Goal: Find contact information: Obtain details needed to contact an individual or organization

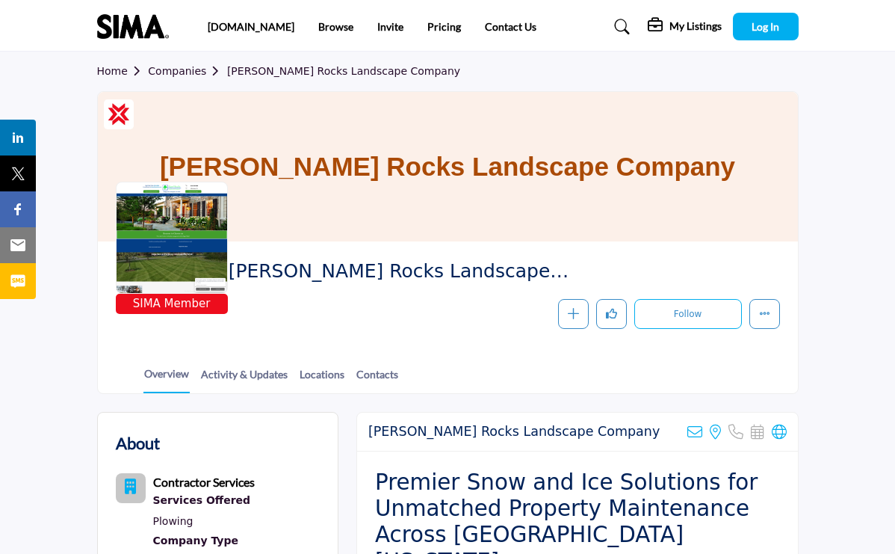
click at [397, 222] on h1 "Kasel Rocks Landscape Company" at bounding box center [447, 166] width 575 height 149
click at [422, 164] on h1 "Kasel Rocks Landscape Company" at bounding box center [447, 166] width 575 height 149
click at [485, 23] on link "Contact Us" at bounding box center [511, 26] width 52 height 13
click at [229, 279] on span "Kasel Rocks Landscape Company" at bounding box center [432, 271] width 407 height 25
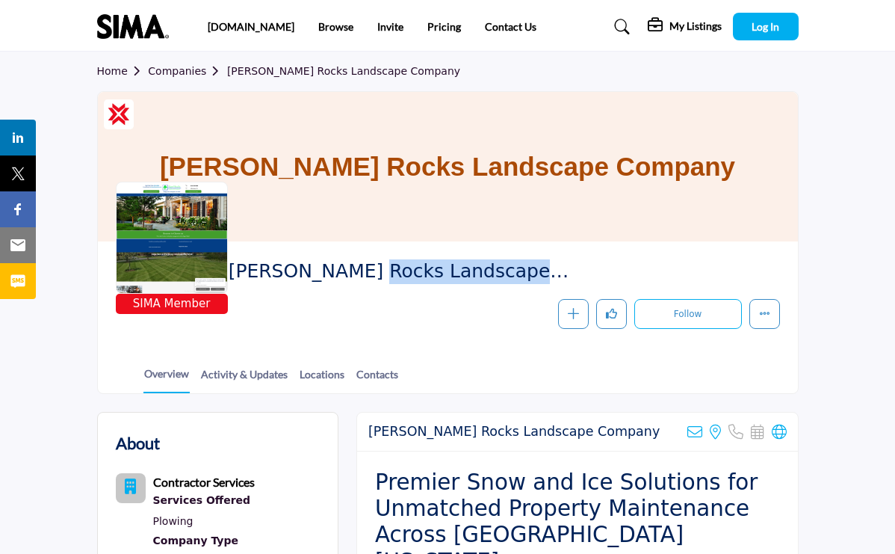
click at [229, 279] on span "Kasel Rocks Landscape Company" at bounding box center [432, 271] width 407 height 25
copy div "Kasel Rocks Landscape Company"
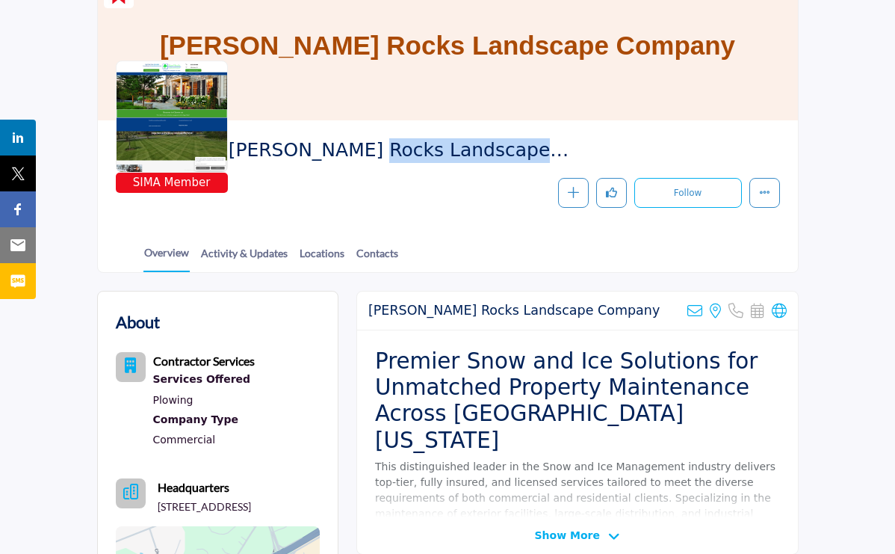
scroll to position [201, 0]
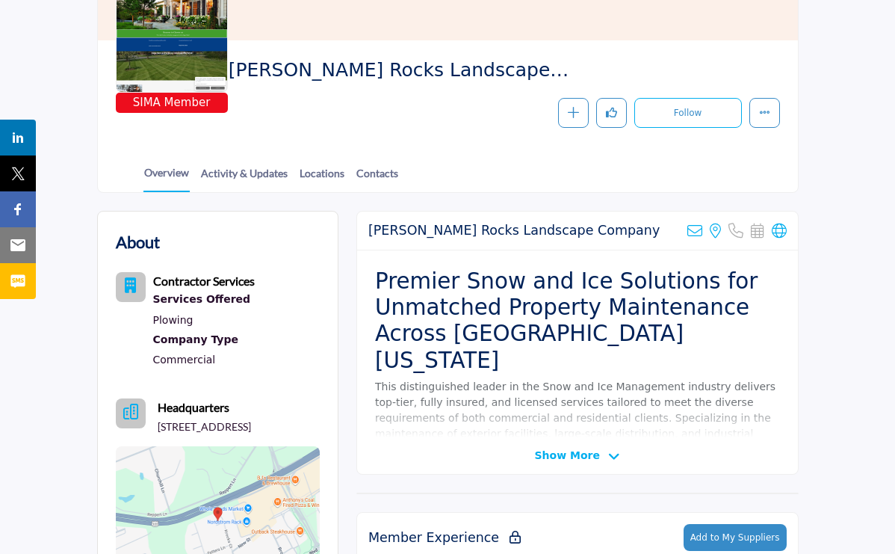
click at [600, 453] on span "Show More" at bounding box center [567, 456] width 65 height 16
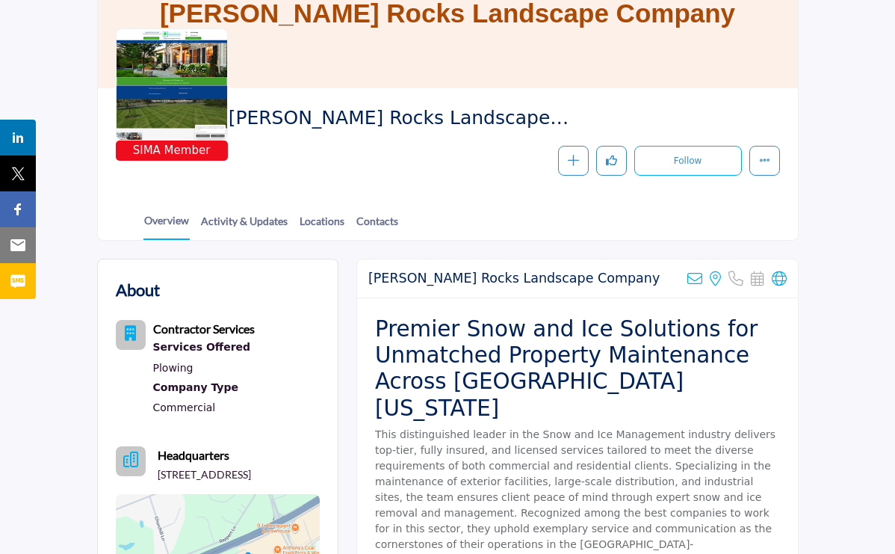
scroll to position [0, 0]
